Goal: Task Accomplishment & Management: Manage account settings

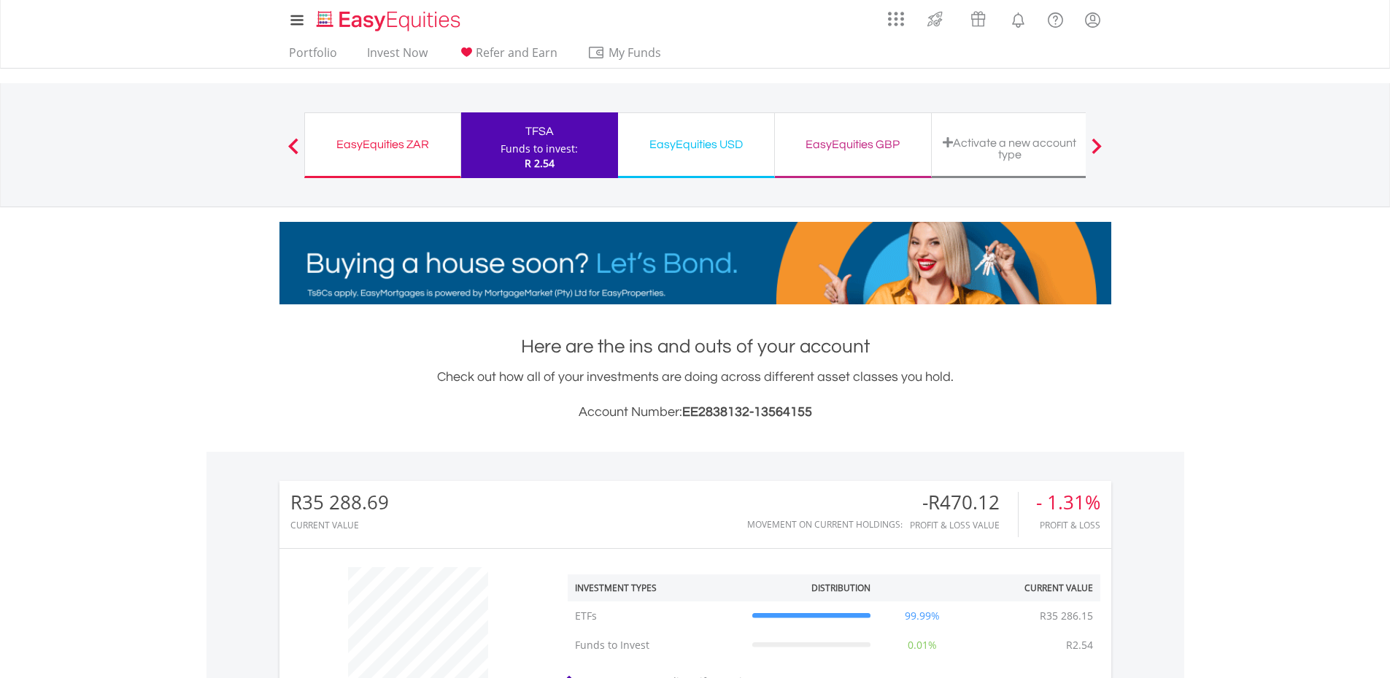
scroll to position [140, 277]
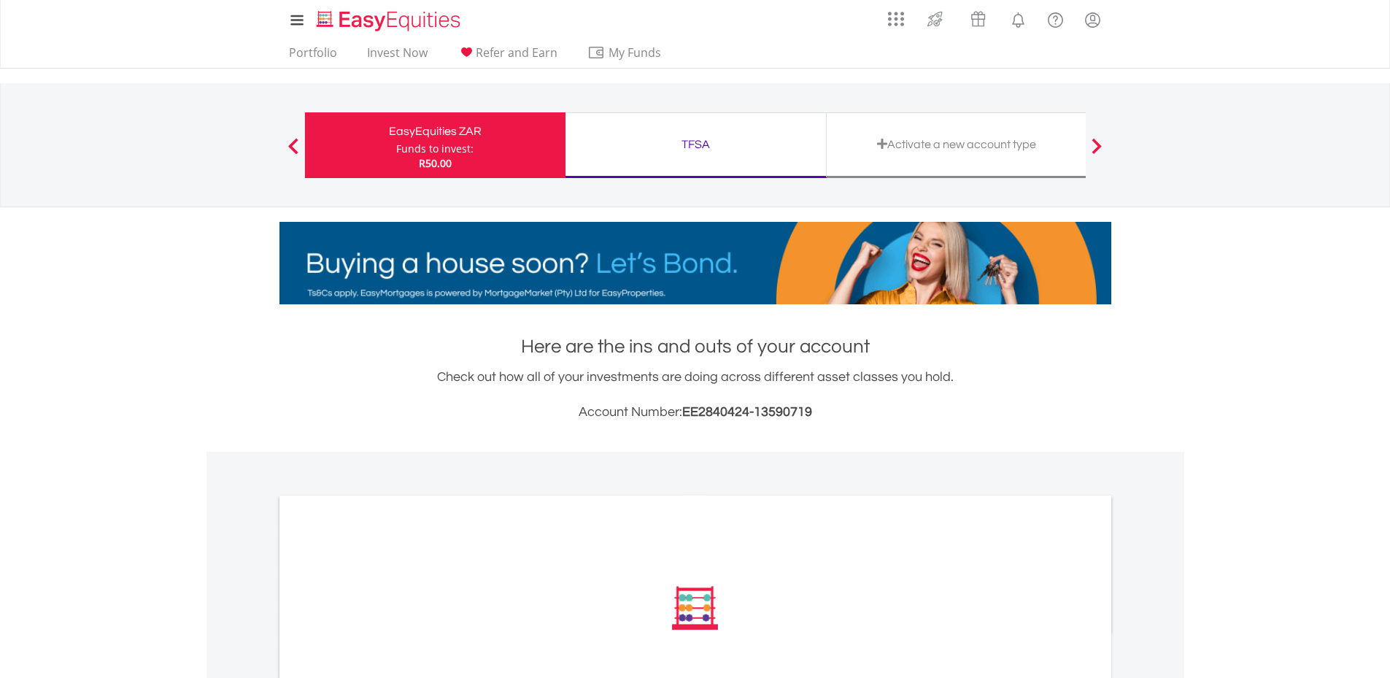
scroll to position [358, 0]
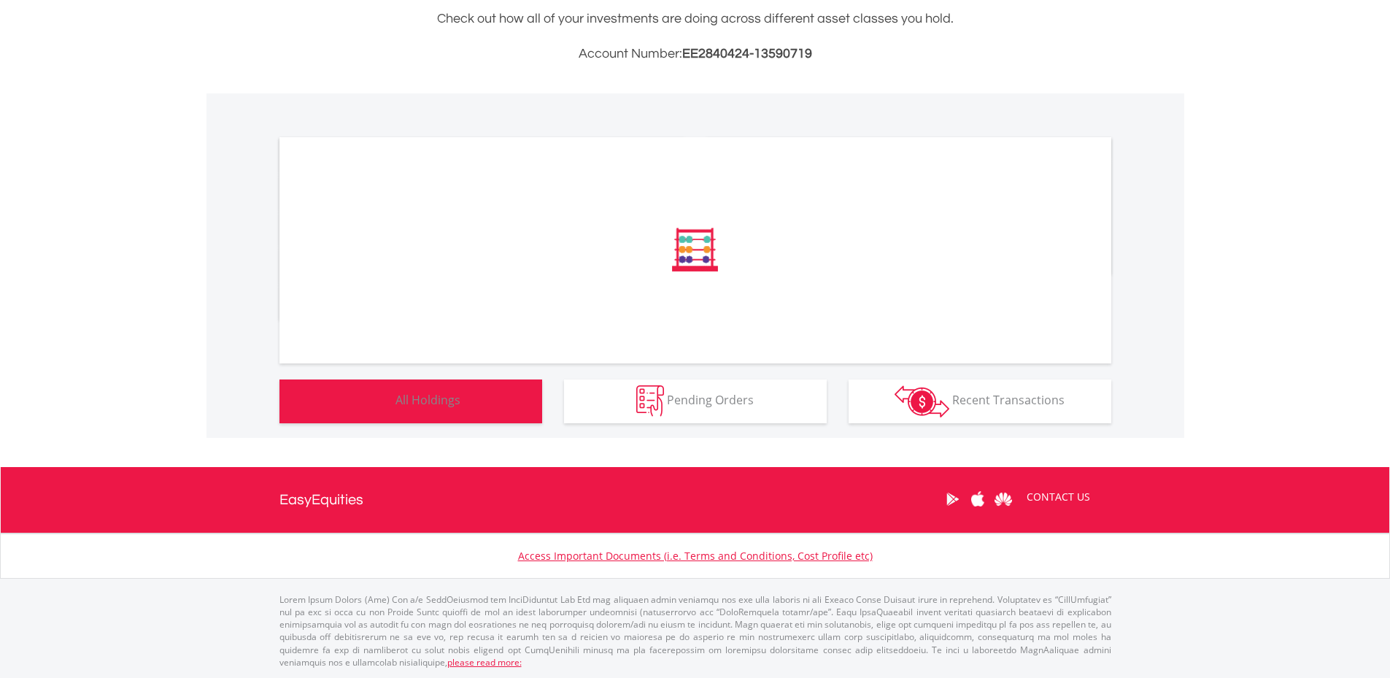
click at [407, 403] on span "All Holdings" at bounding box center [427, 400] width 65 height 16
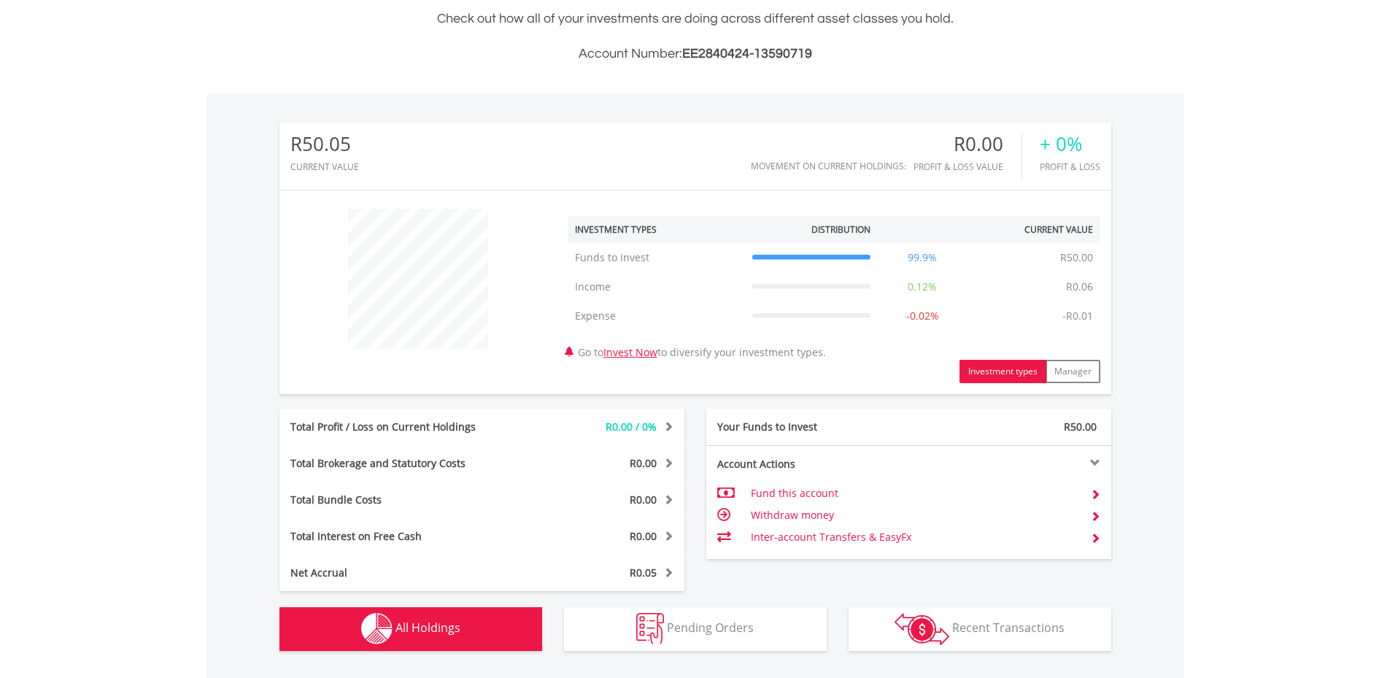
scroll to position [666, 0]
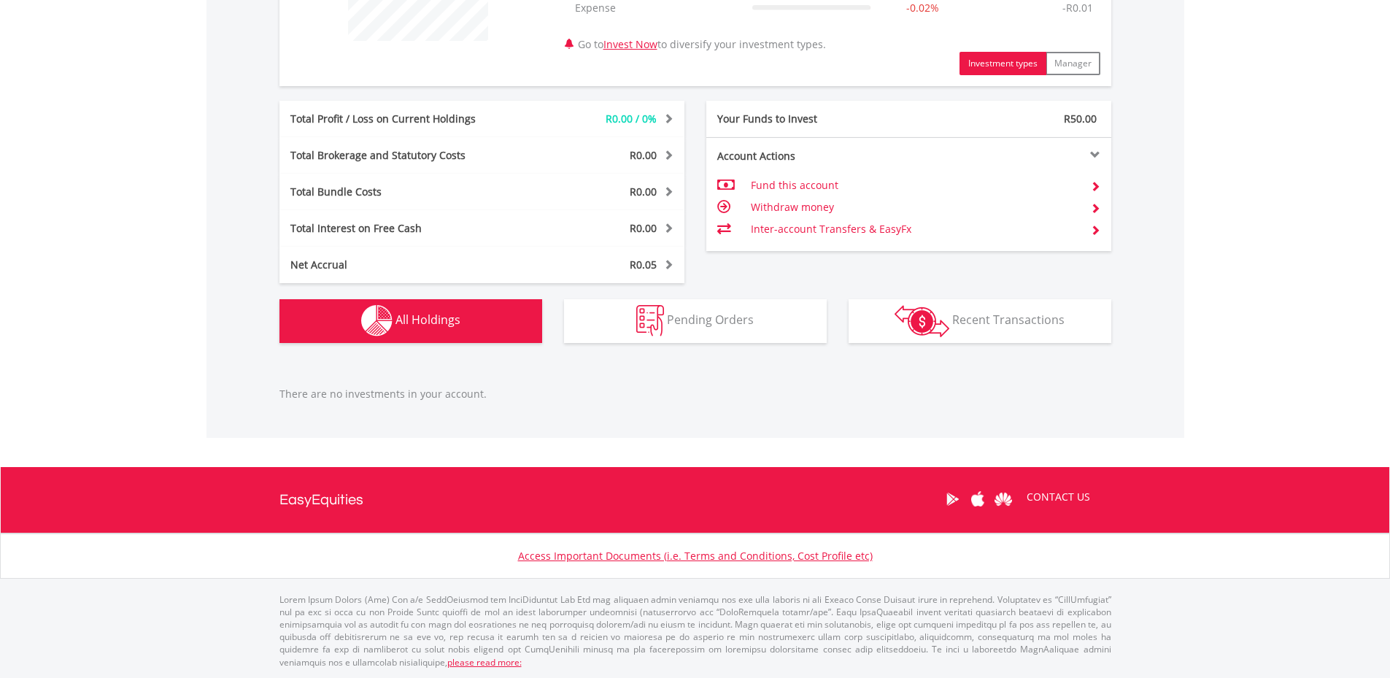
click at [436, 312] on span "All Holdings" at bounding box center [427, 320] width 65 height 16
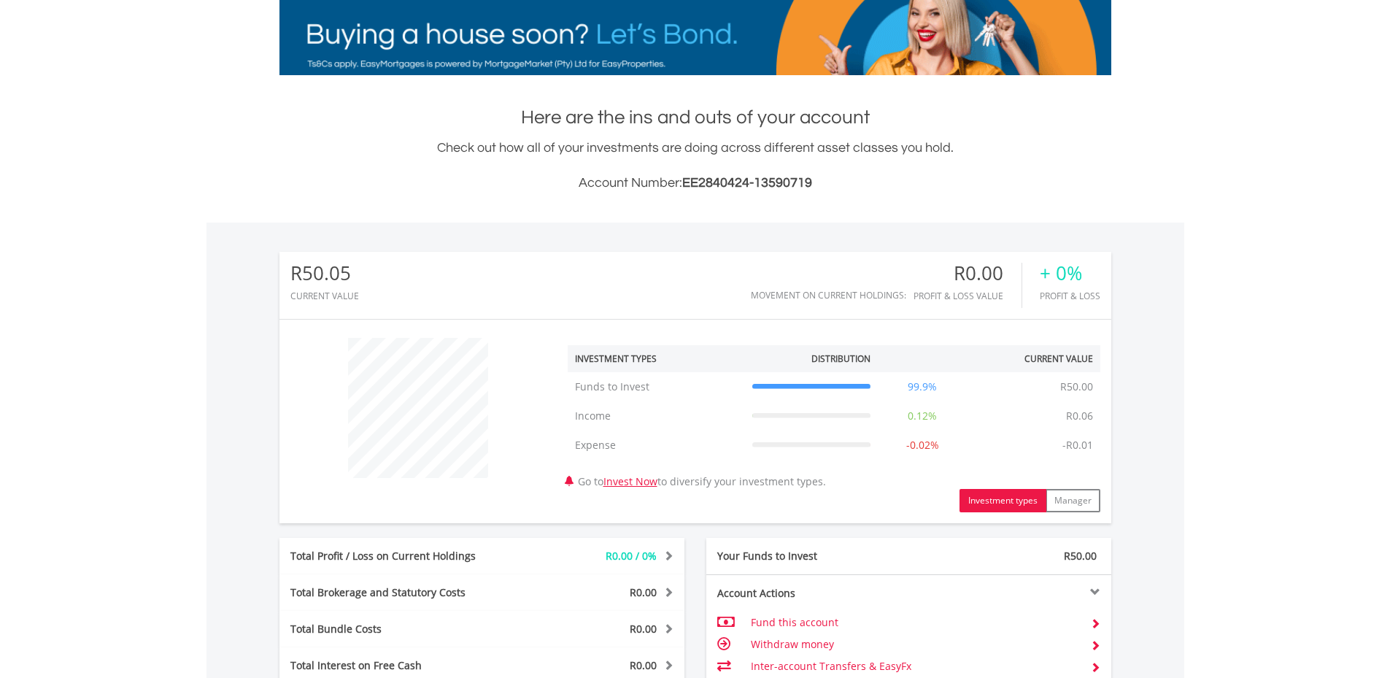
scroll to position [82, 0]
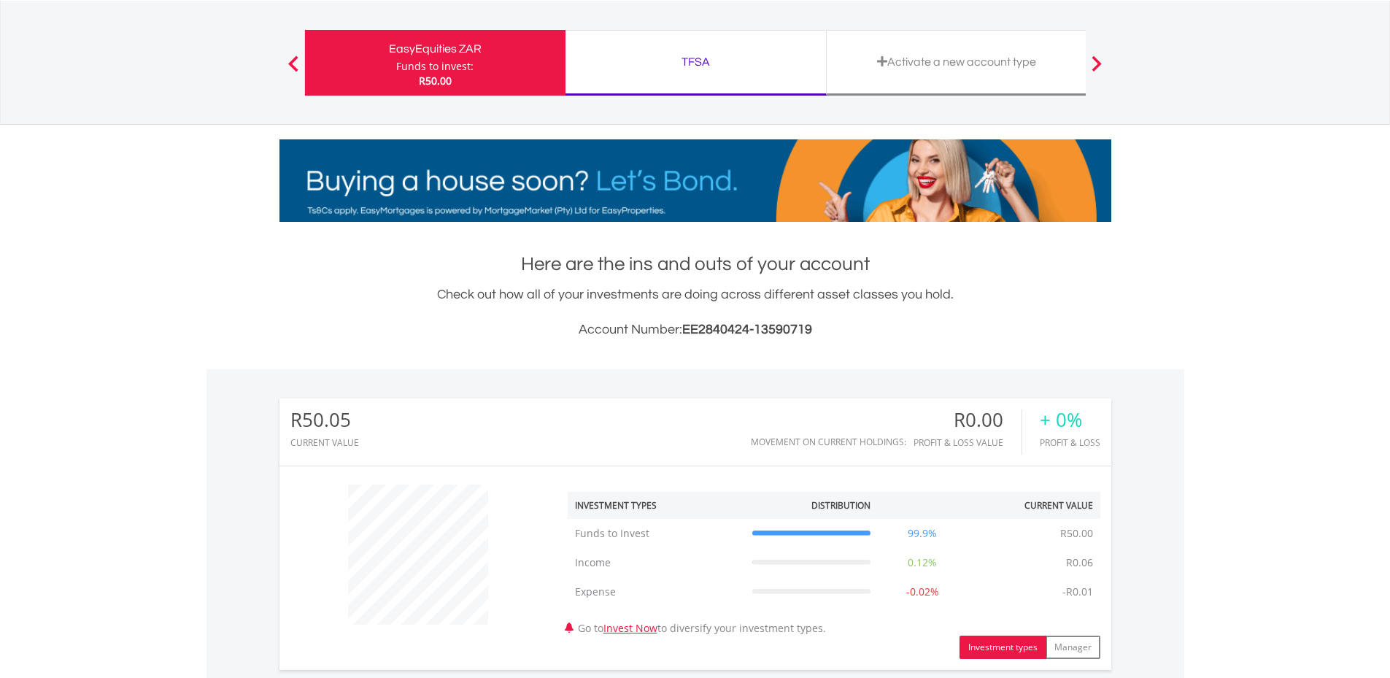
click at [440, 53] on div "EasyEquities ZAR" at bounding box center [435, 49] width 243 height 20
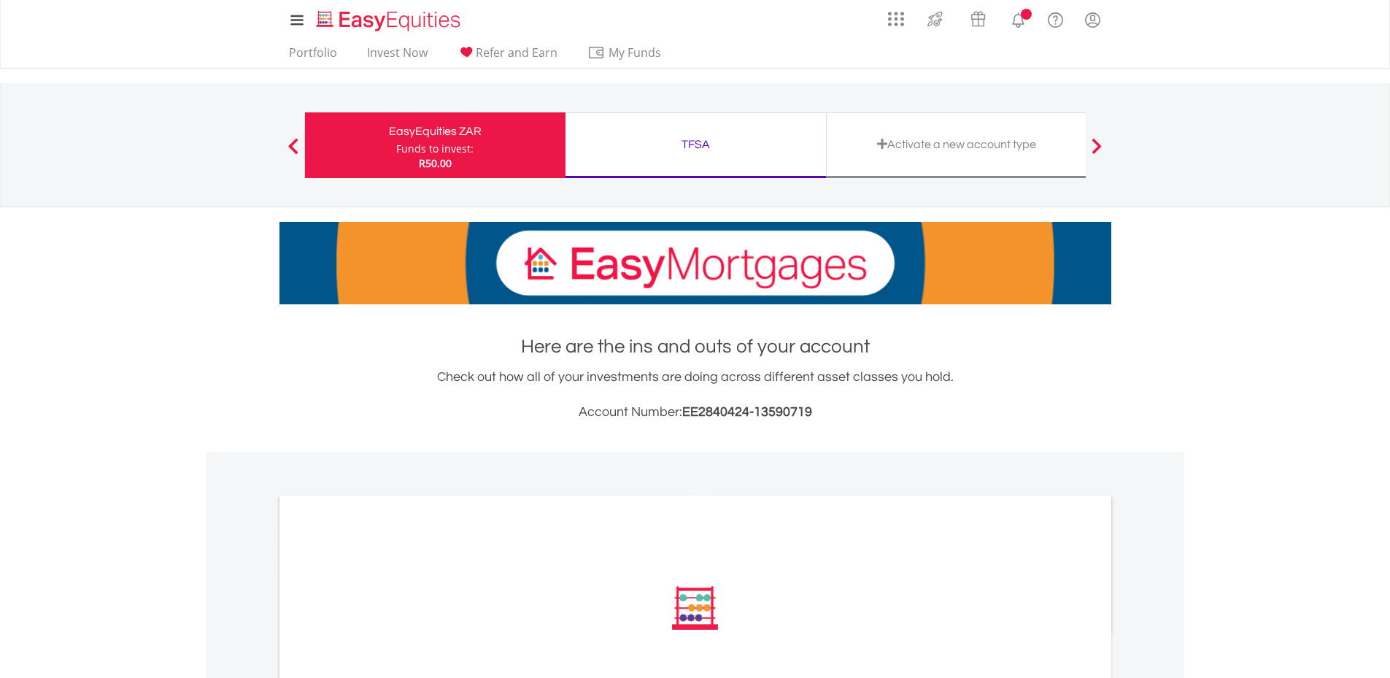
click at [695, 159] on div "TFSA Funds to invest: R50.00" at bounding box center [695, 145] width 261 height 66
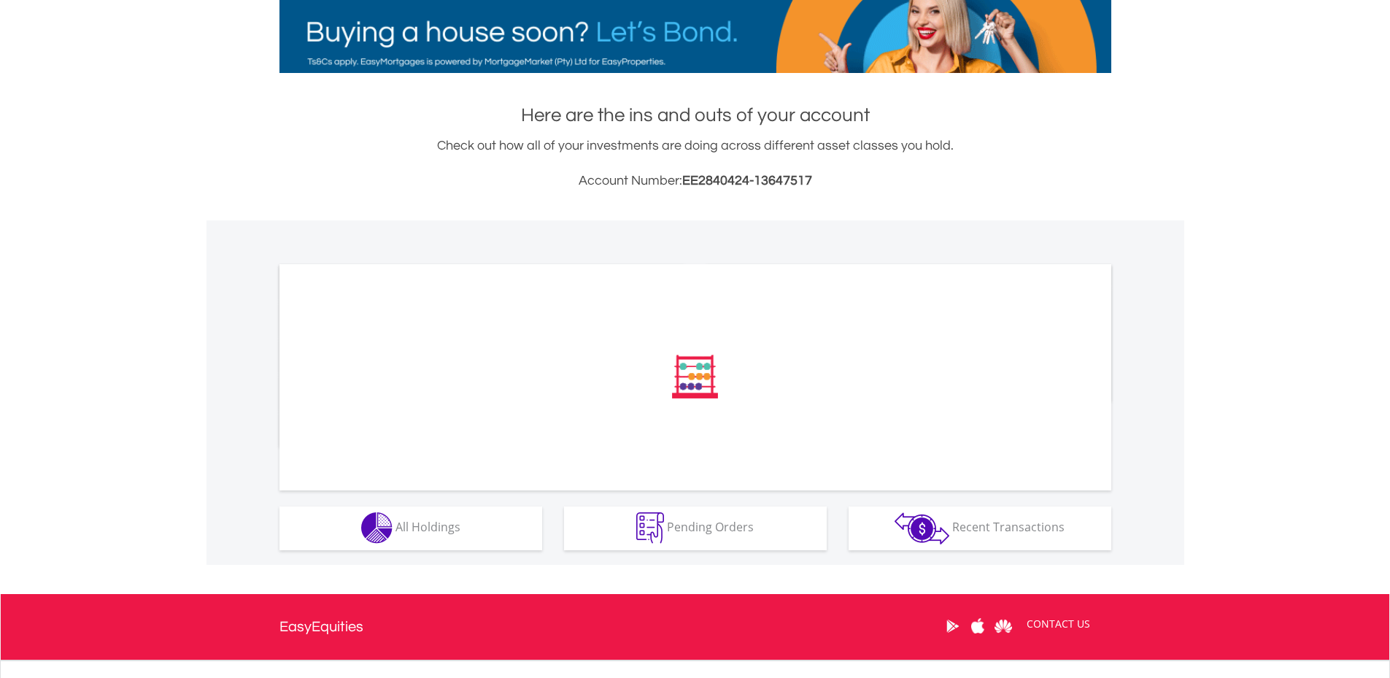
scroll to position [358, 0]
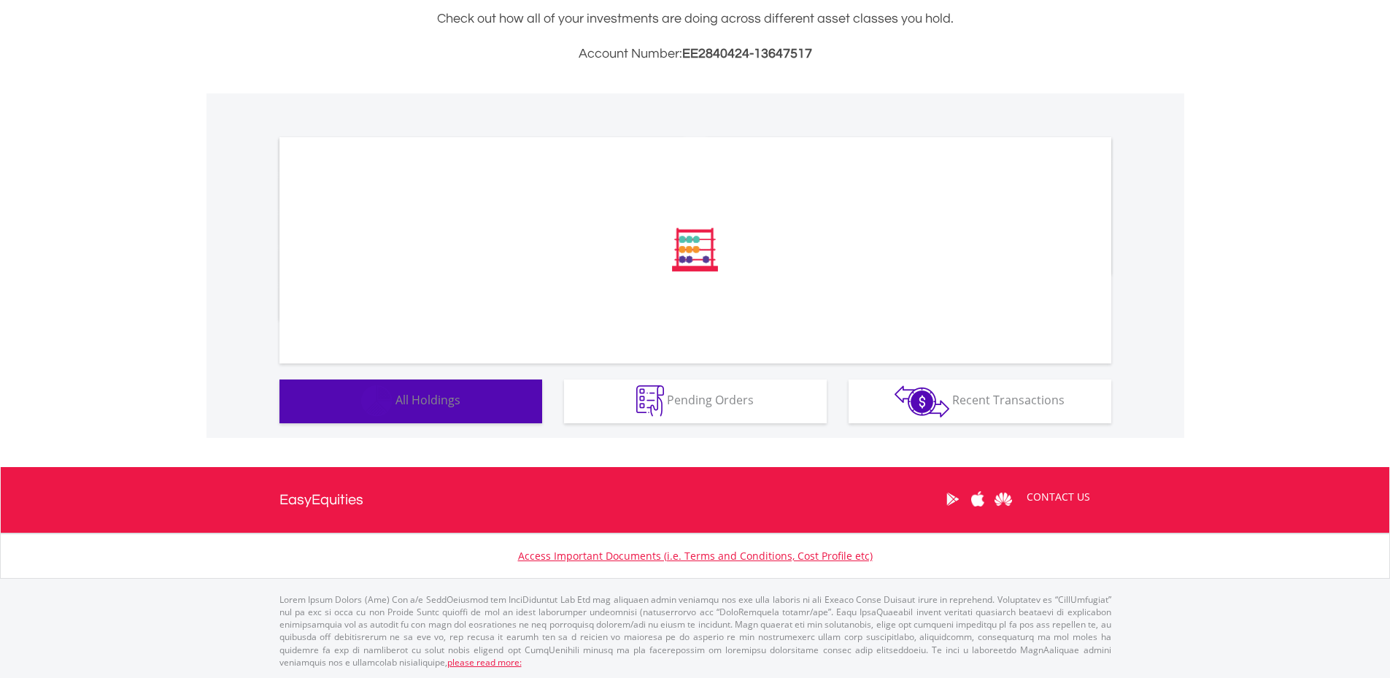
click at [430, 406] on span "All Holdings" at bounding box center [427, 400] width 65 height 16
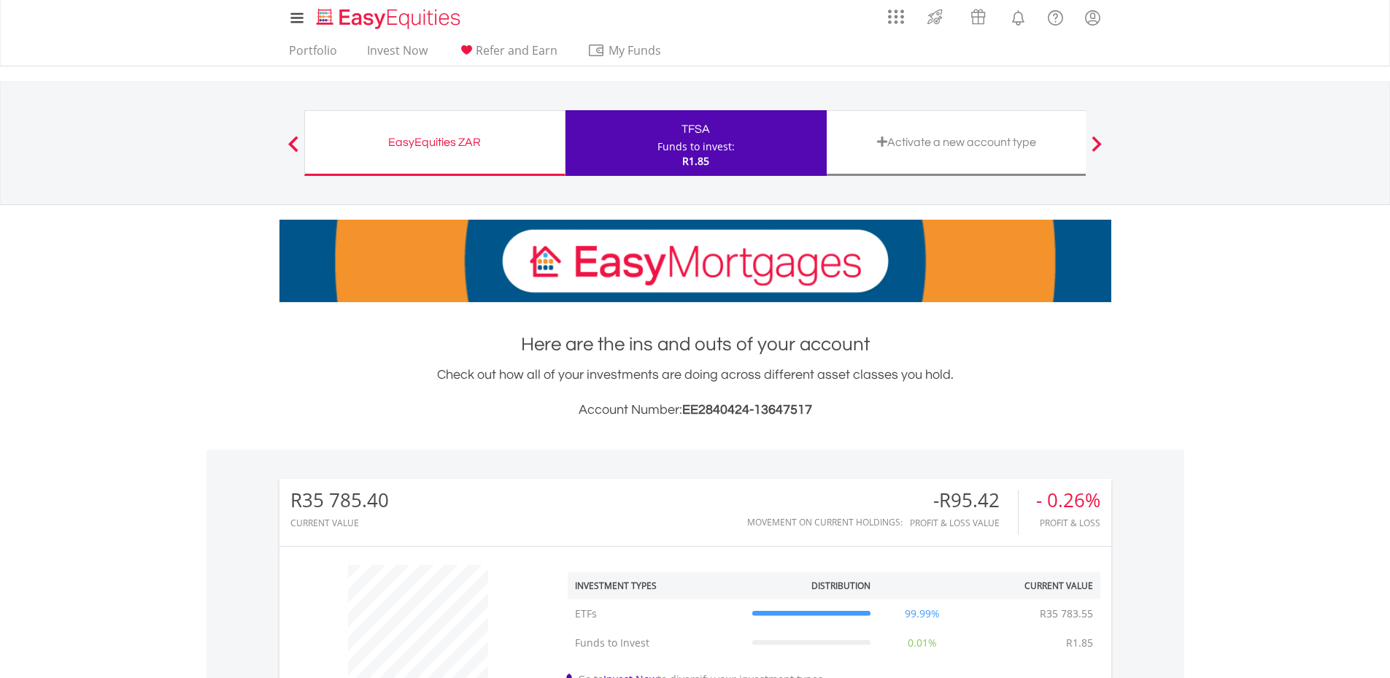
scroll to position [0, 0]
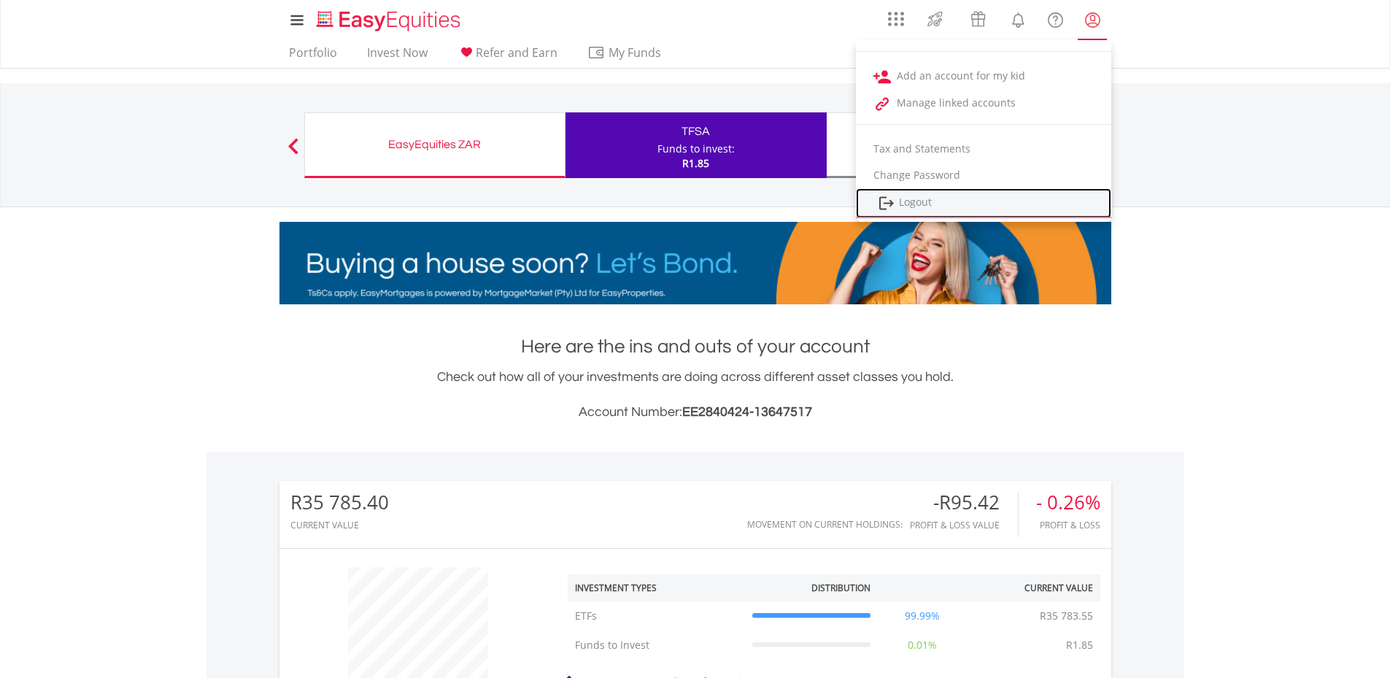
click at [911, 196] on link "Logout" at bounding box center [983, 203] width 255 height 30
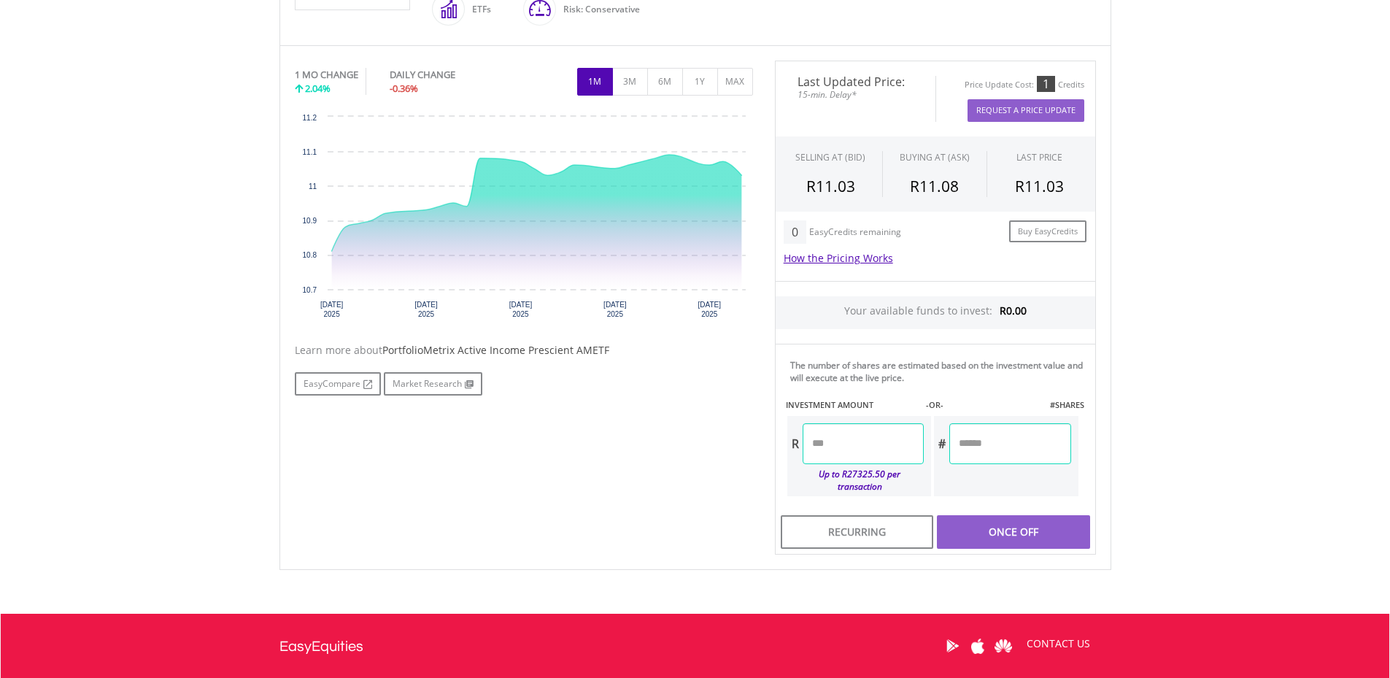
scroll to position [438, 0]
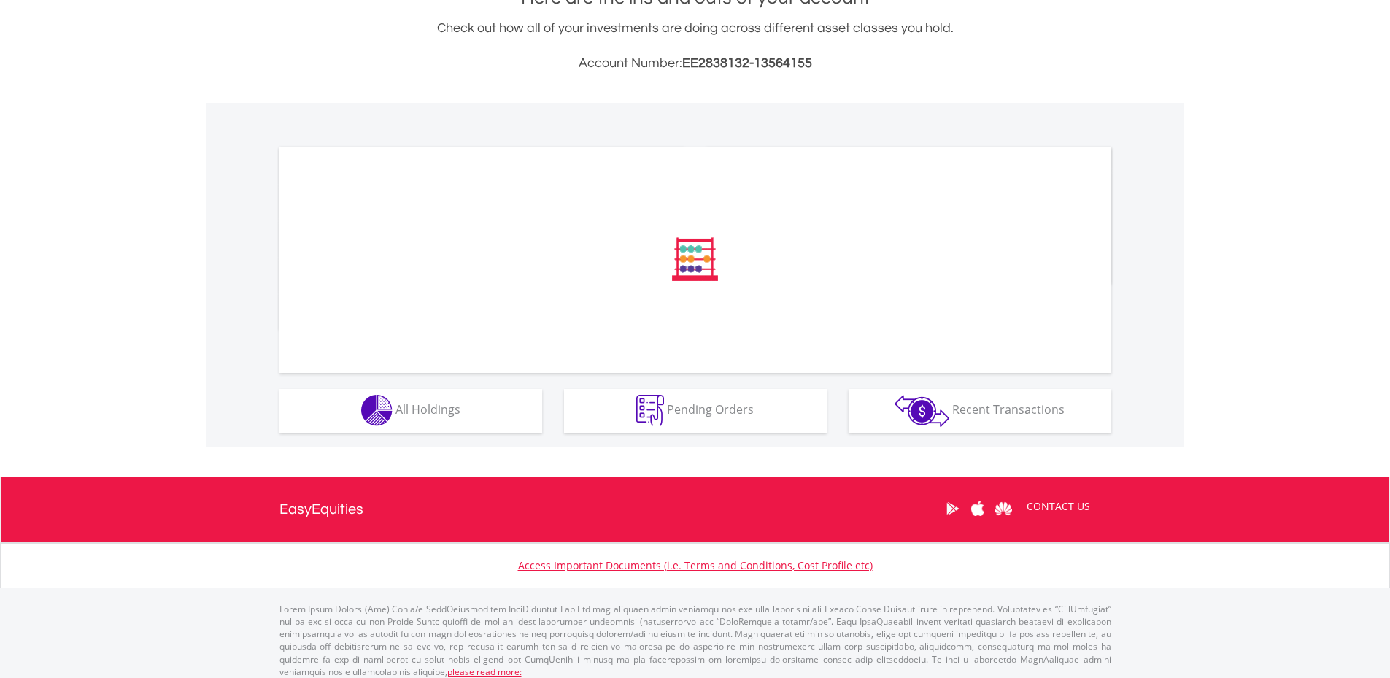
scroll to position [358, 0]
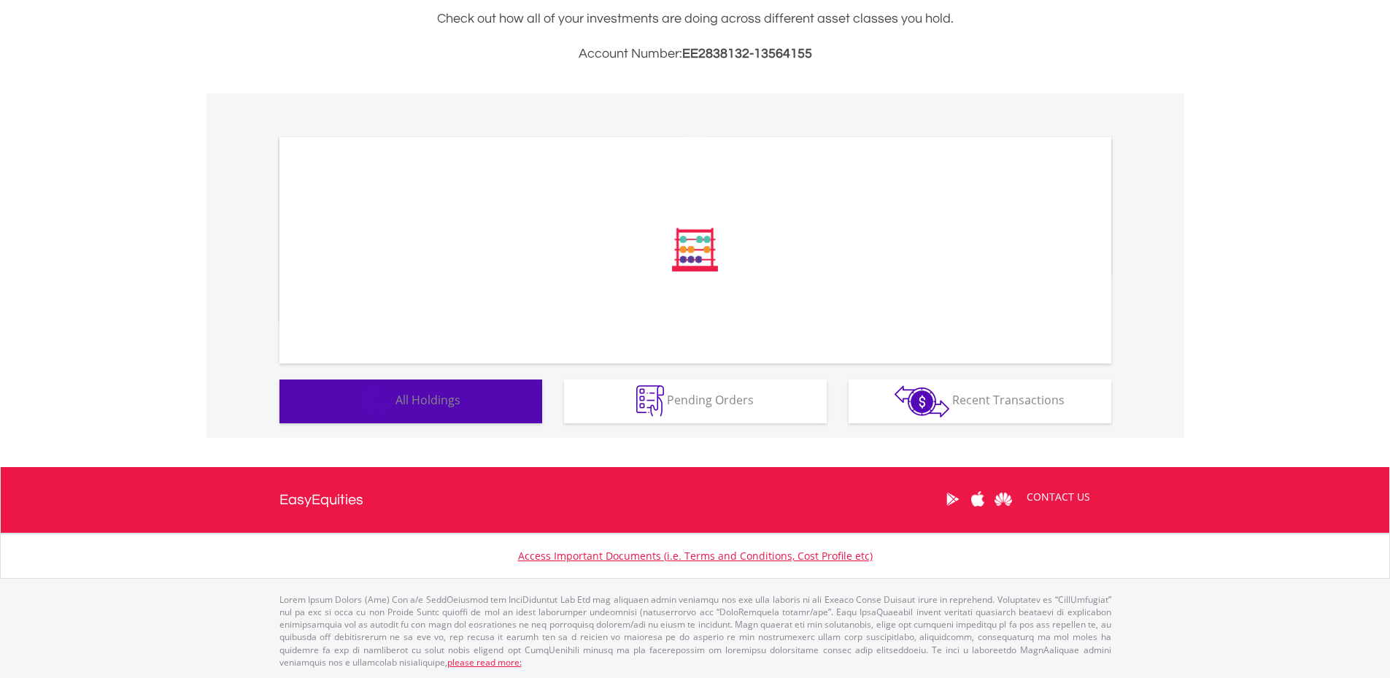
click at [413, 401] on span "All Holdings" at bounding box center [427, 400] width 65 height 16
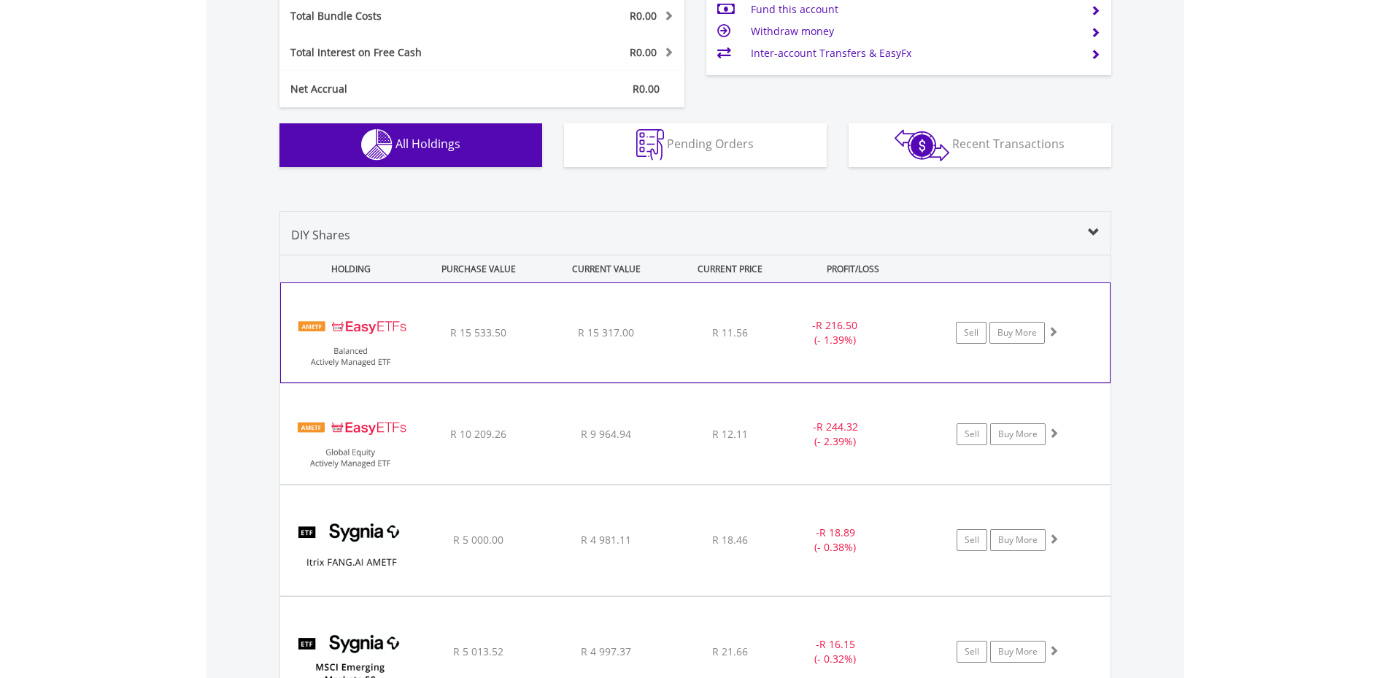
scroll to position [601, 0]
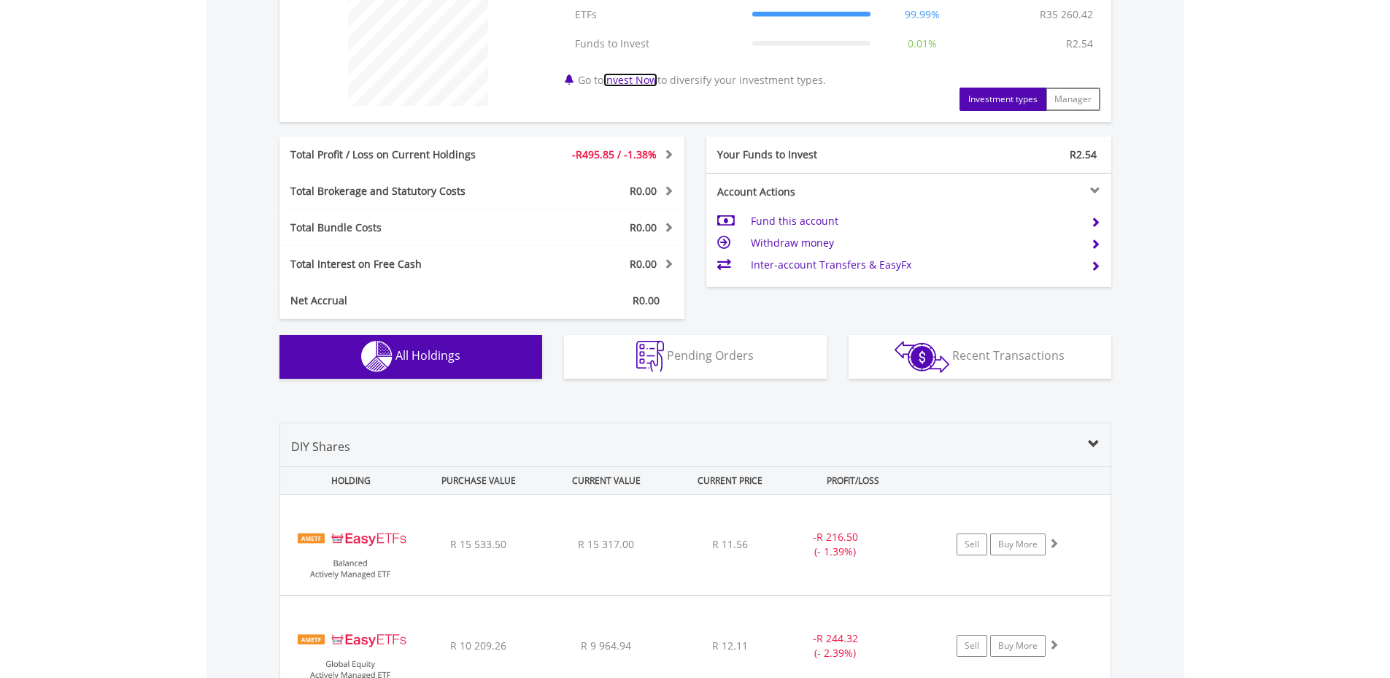
click at [630, 77] on link "Invest Now" at bounding box center [630, 80] width 54 height 14
